Goal: Navigation & Orientation: Find specific page/section

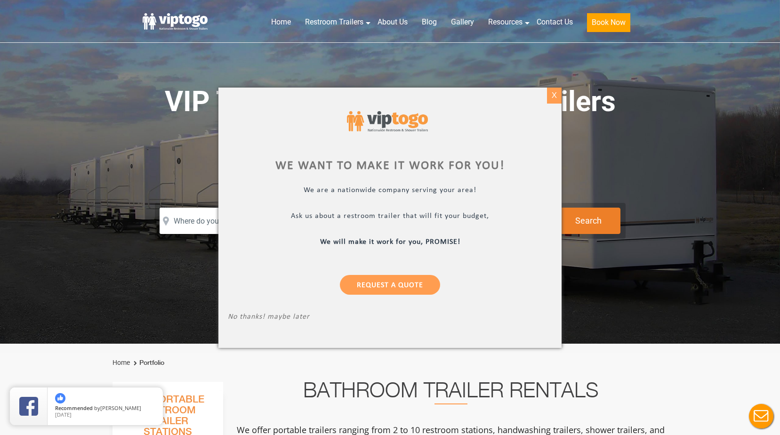
click at [557, 94] on div "X" at bounding box center [554, 96] width 15 height 16
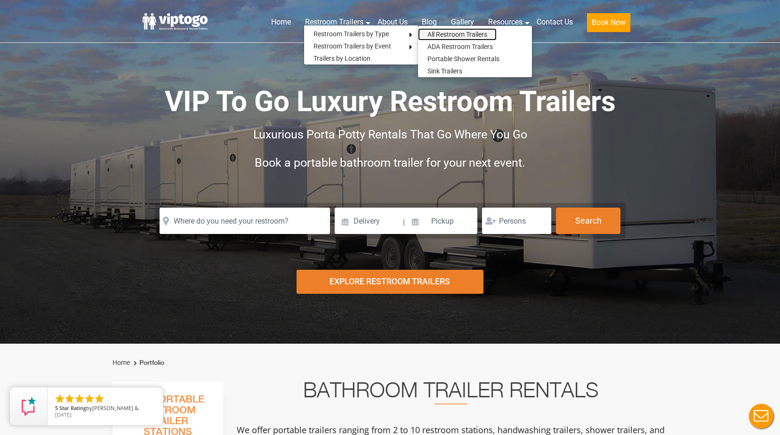
click at [465, 35] on link "All Restroom Trailers" at bounding box center [457, 34] width 79 height 12
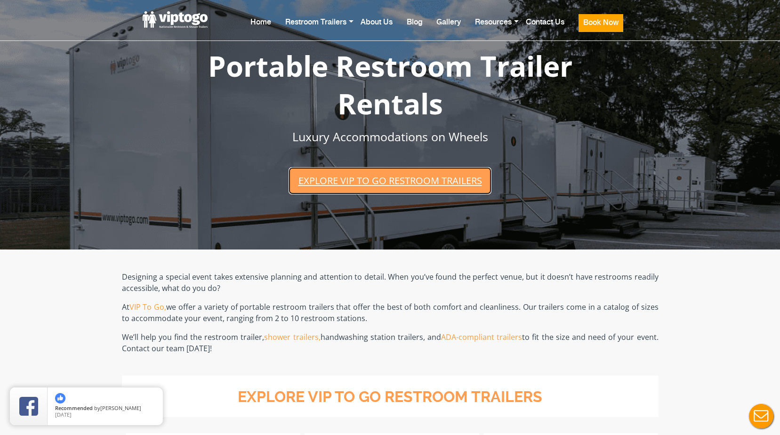
click at [344, 184] on link "Explore VIP To Go restroom trailers" at bounding box center [390, 180] width 202 height 27
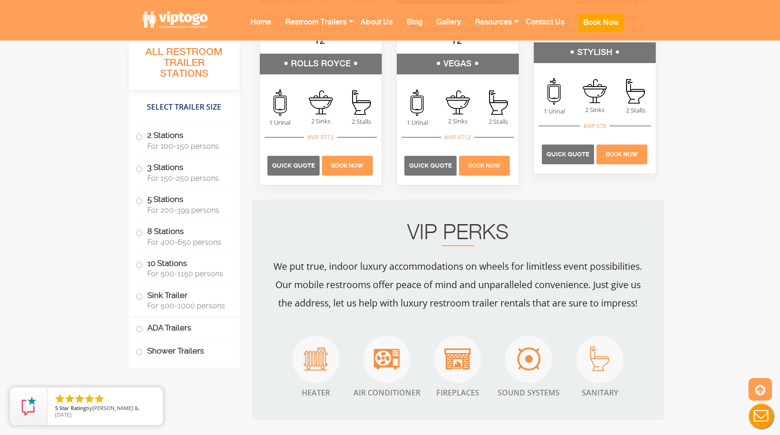
scroll to position [856, 0]
